Goal: Navigation & Orientation: Understand site structure

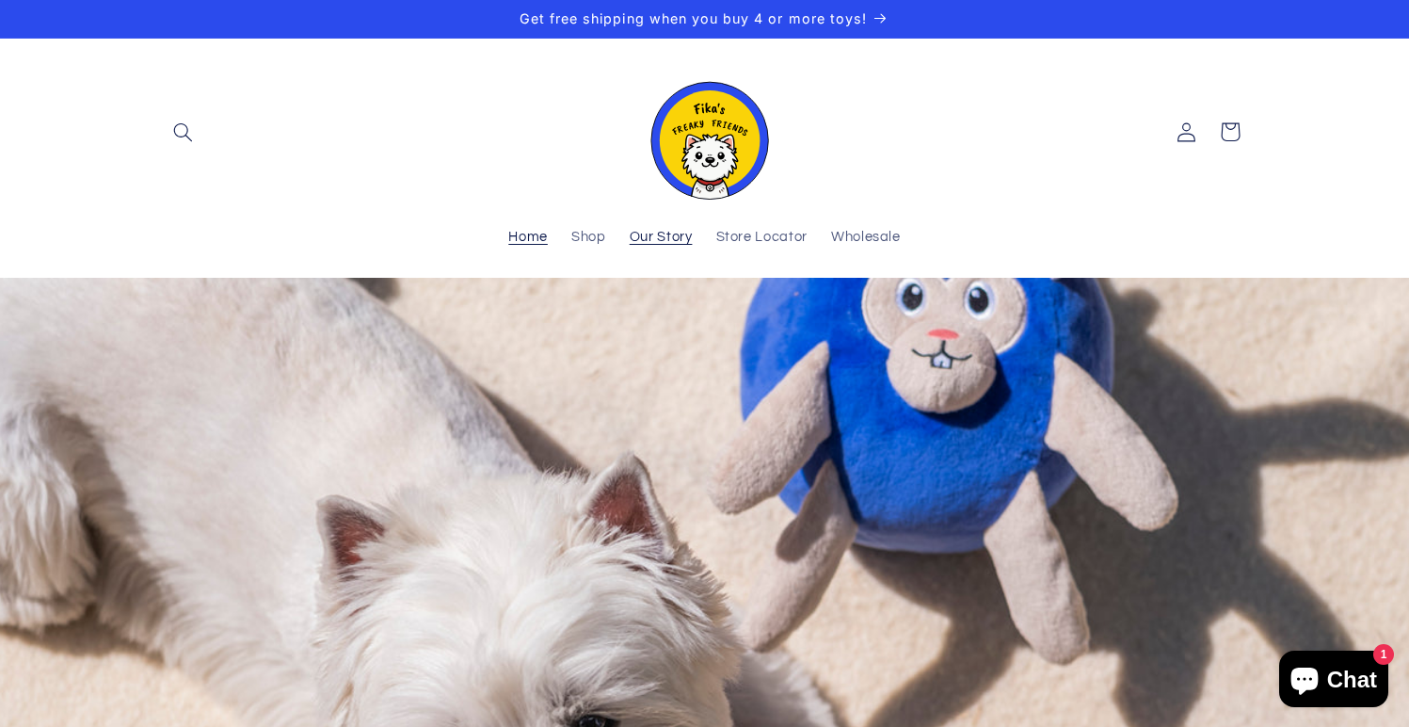
click at [647, 238] on span "Our Story" at bounding box center [661, 238] width 63 height 18
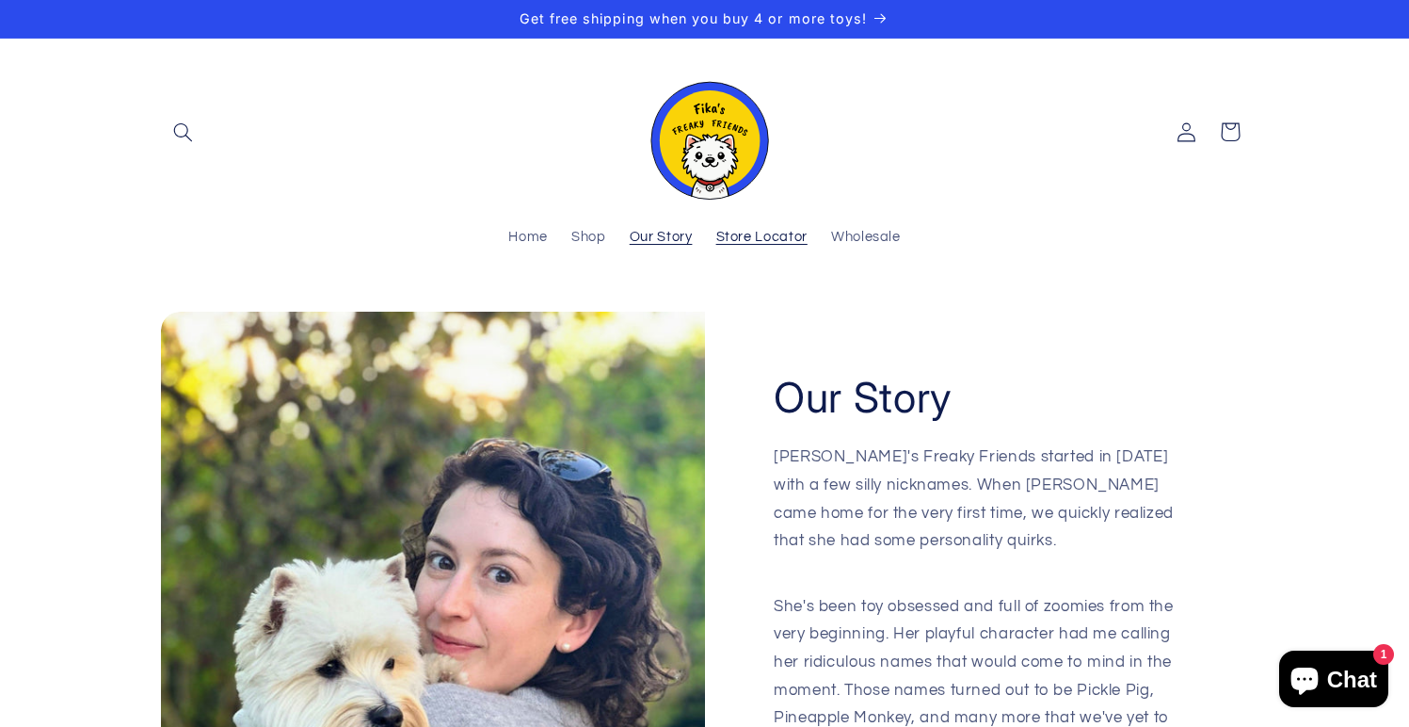
click at [774, 229] on span "Store Locator" at bounding box center [761, 238] width 91 height 18
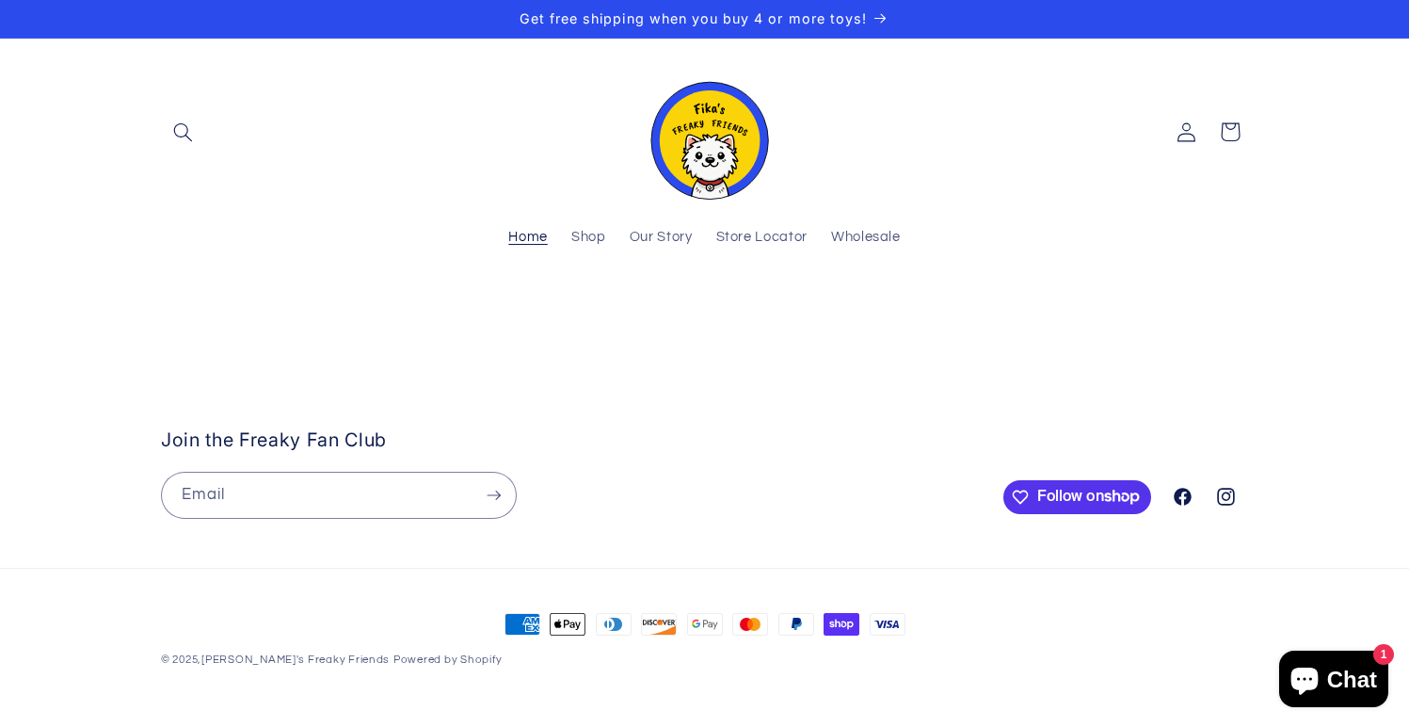
click at [538, 239] on span "Home" at bounding box center [528, 238] width 40 height 18
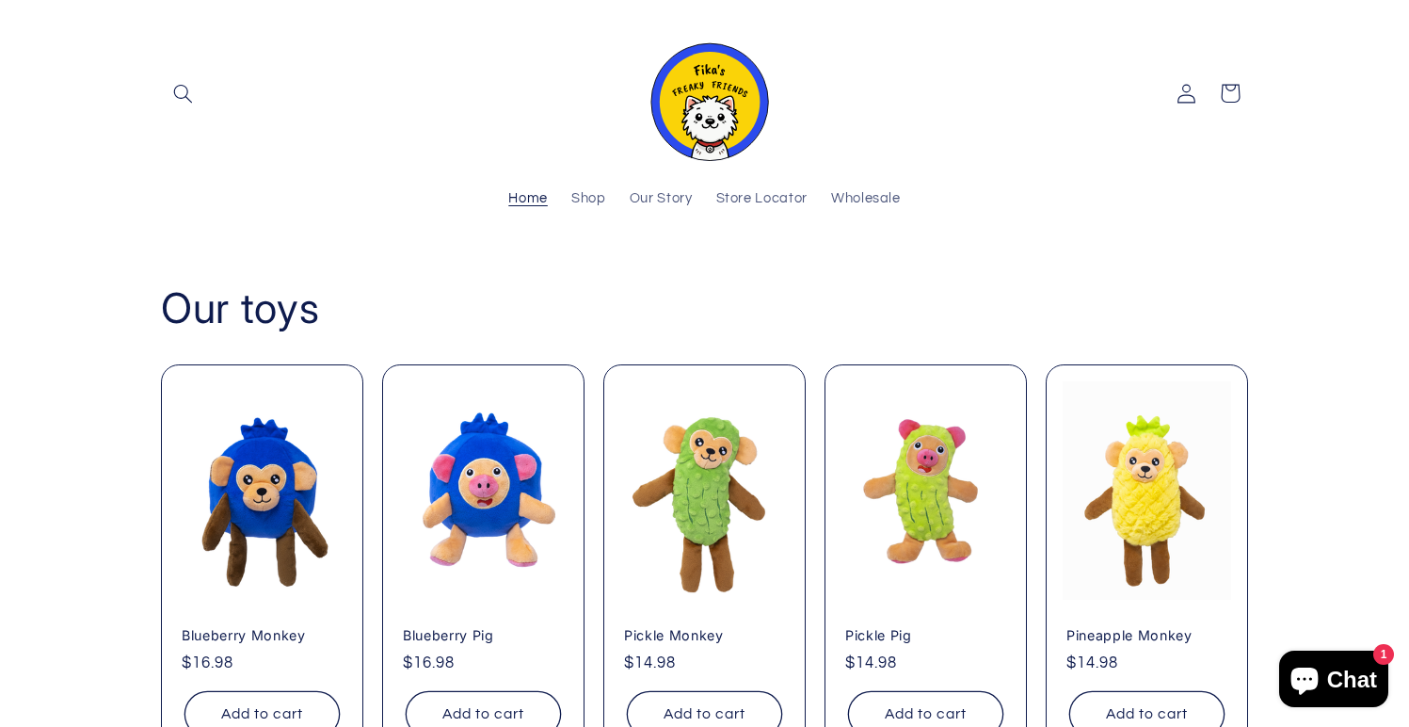
scroll to position [0, 704]
